Goal: Find specific page/section: Find specific page/section

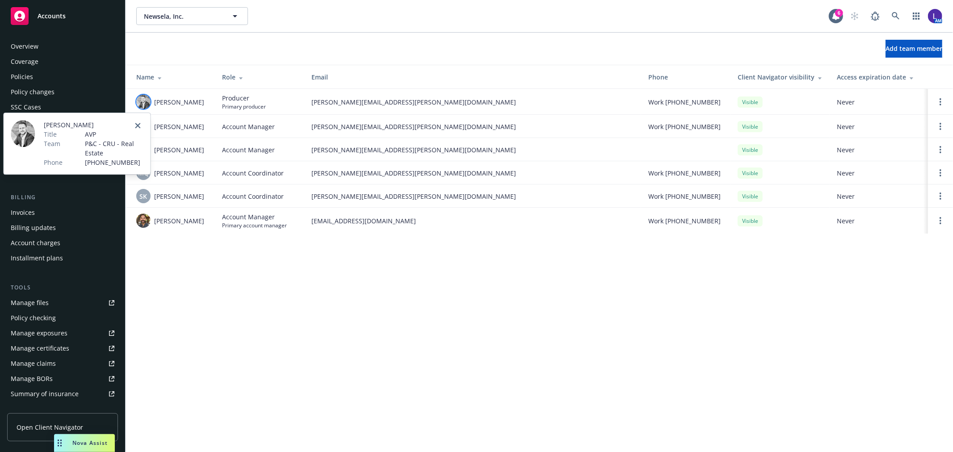
scroll to position [145, 0]
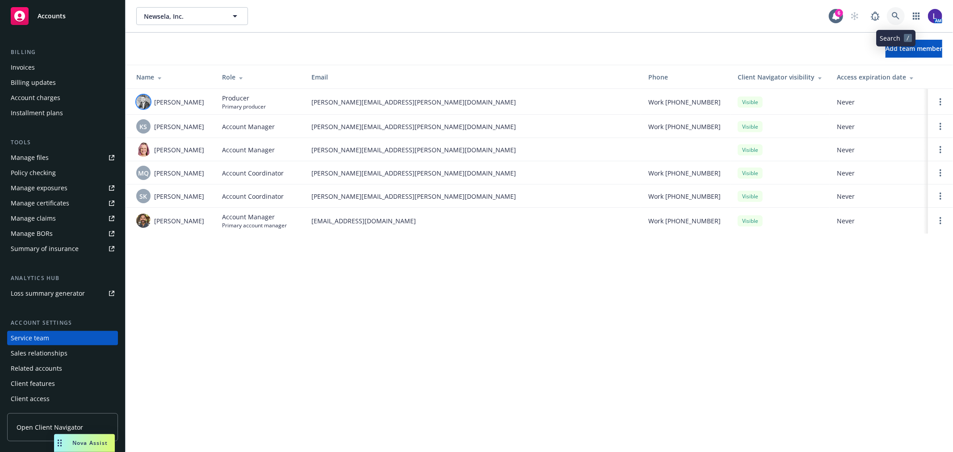
click at [894, 17] on icon at bounding box center [896, 16] width 8 height 8
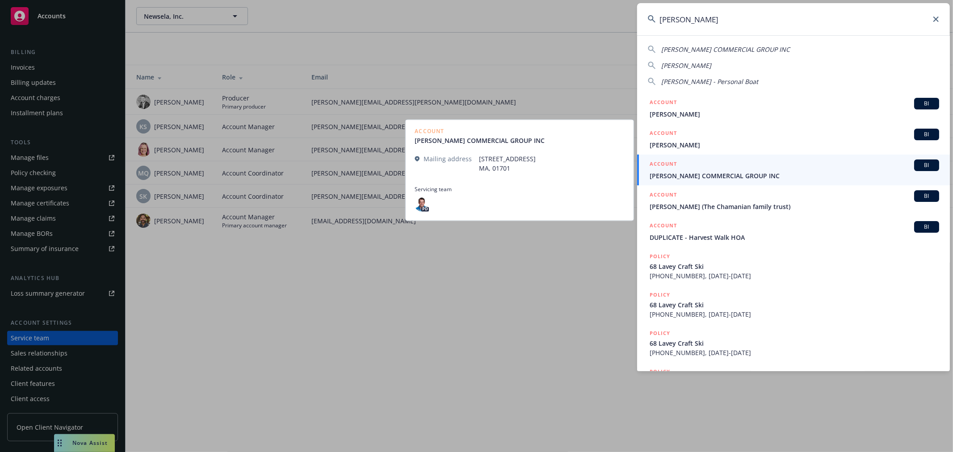
type input "[PERSON_NAME]"
click at [764, 168] on div "ACCOUNT BI" at bounding box center [793, 165] width 289 height 12
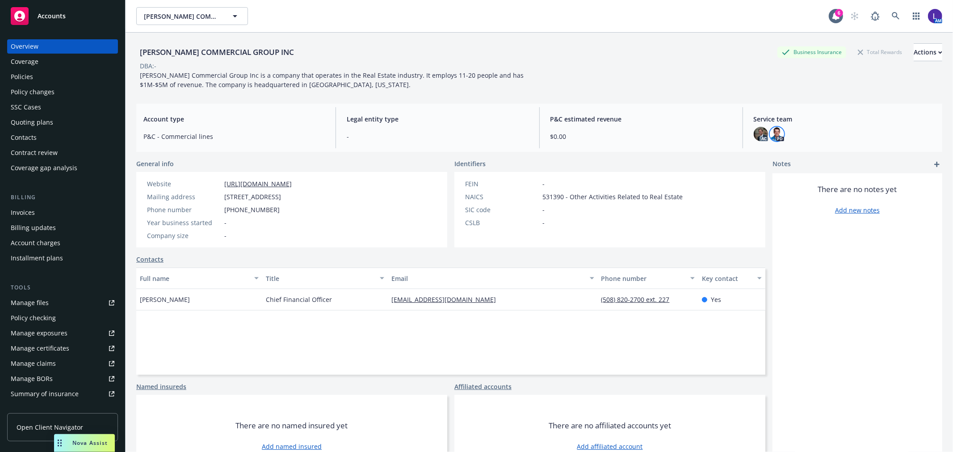
click at [774, 133] on img at bounding box center [777, 134] width 14 height 14
click at [755, 133] on img at bounding box center [761, 134] width 14 height 14
